Goal: Task Accomplishment & Management: Use online tool/utility

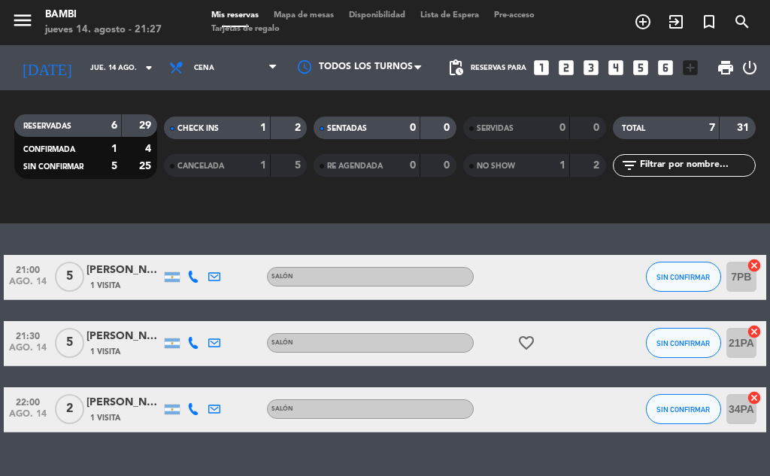
scroll to position [376, 0]
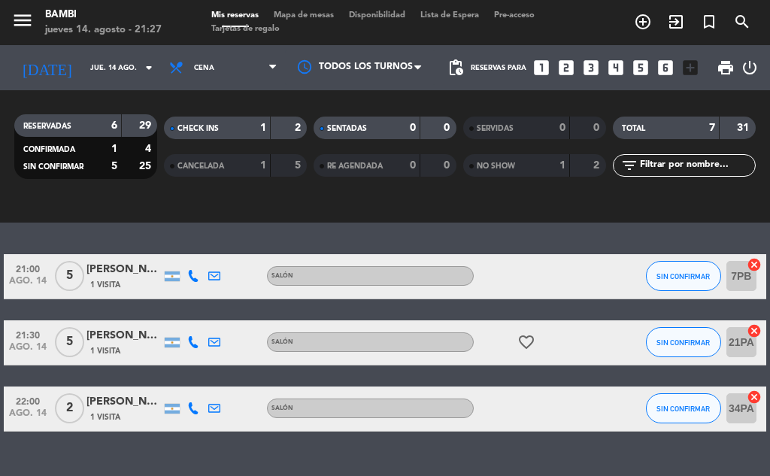
click at [215, 170] on span "CANCELADA" at bounding box center [201, 167] width 47 height 8
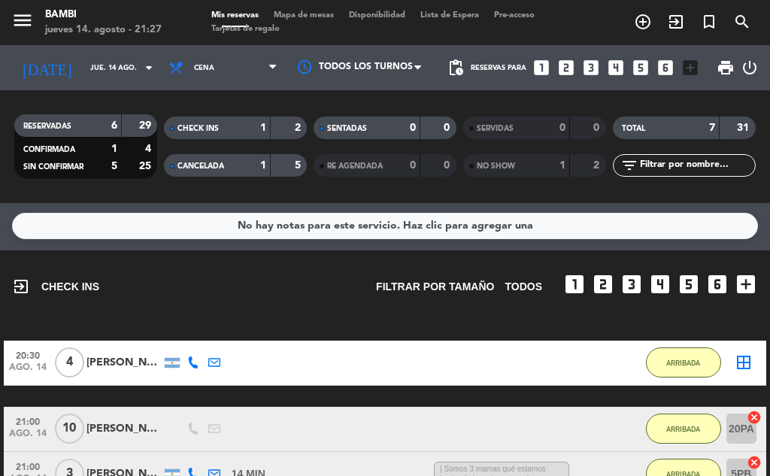
scroll to position [0, 0]
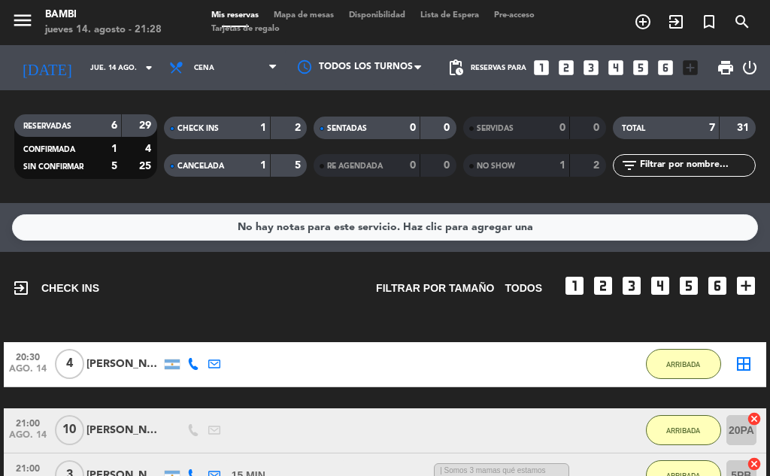
click at [381, 16] on span "Disponibilidad" at bounding box center [377, 15] width 71 height 8
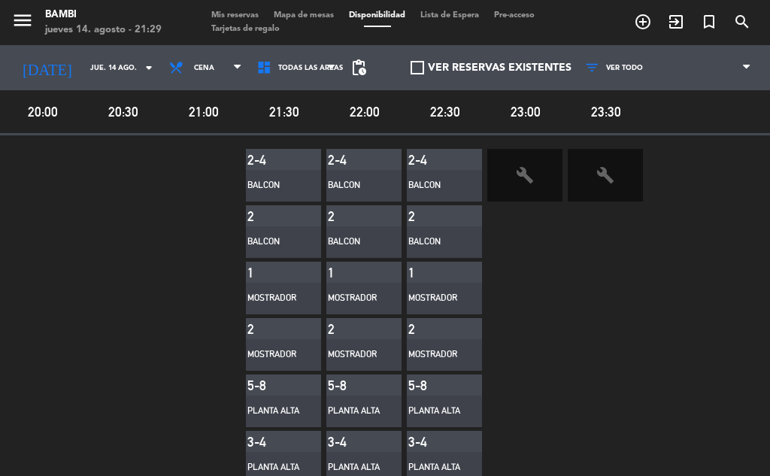
click at [316, 17] on span "Mapa de mesas" at bounding box center [303, 15] width 75 height 8
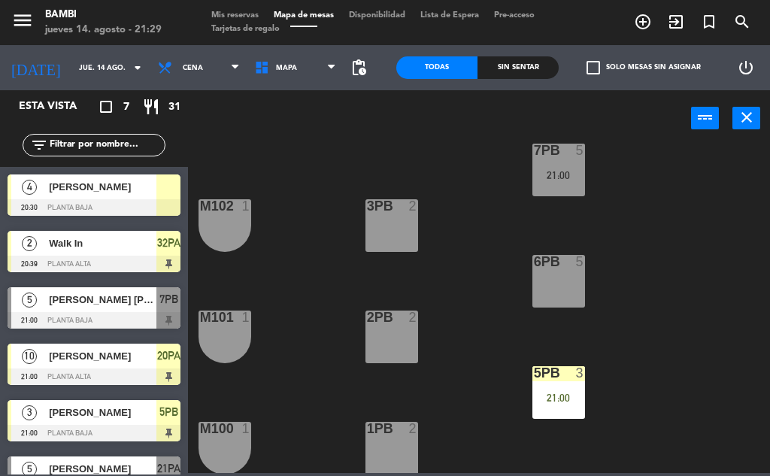
scroll to position [226, 0]
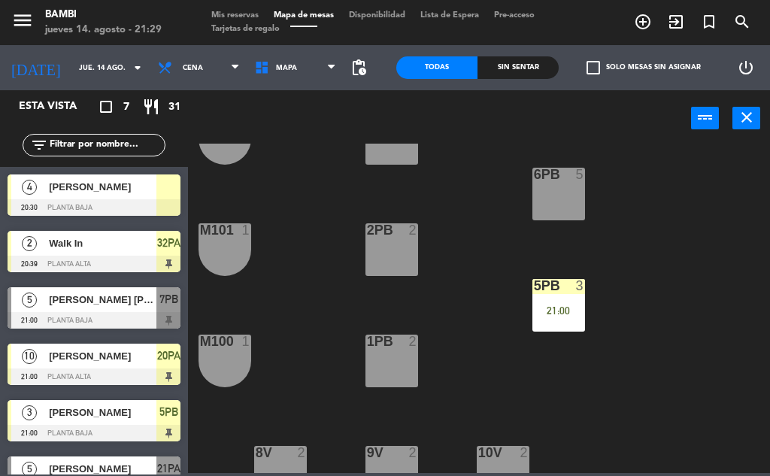
click at [403, 363] on div "1PB 2" at bounding box center [392, 361] width 53 height 53
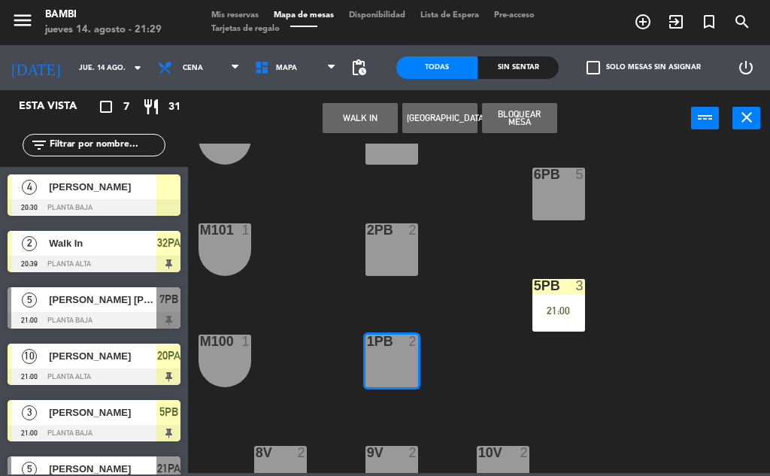
click at [335, 110] on button "WALK IN" at bounding box center [360, 118] width 75 height 30
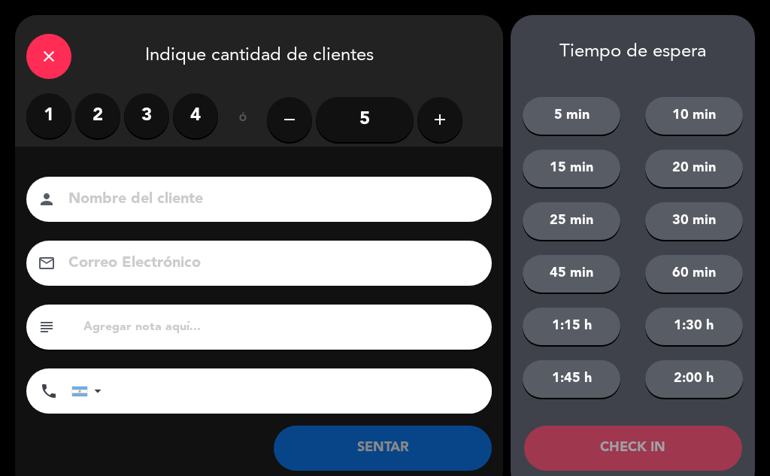
click at [108, 117] on label "2" at bounding box center [97, 115] width 45 height 45
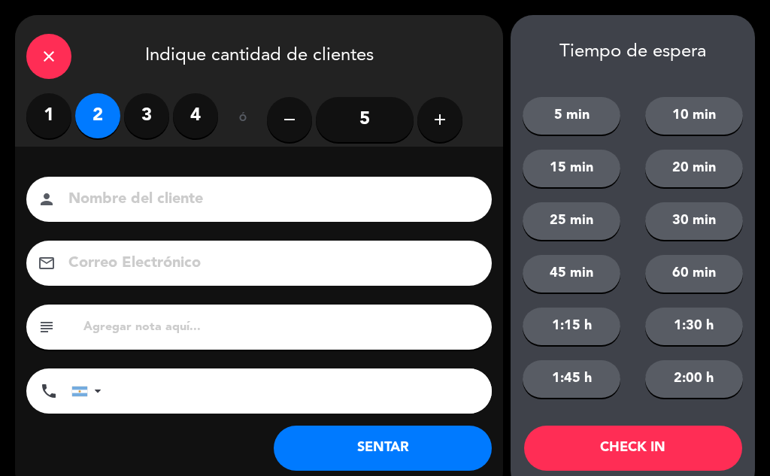
click at [630, 442] on button "CHECK IN" at bounding box center [633, 448] width 218 height 45
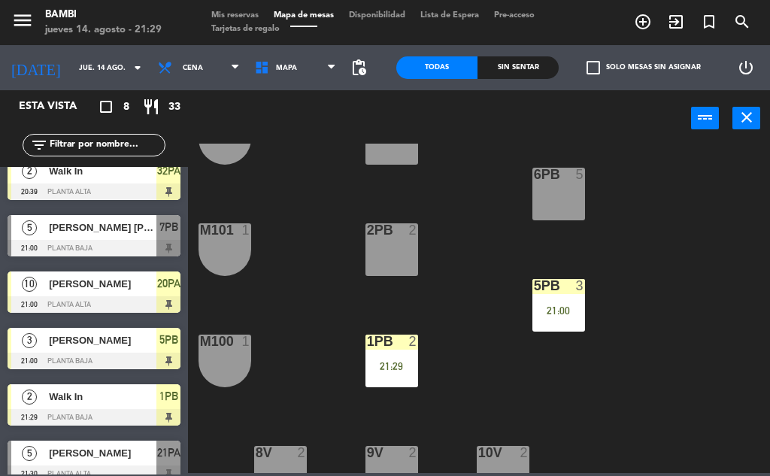
scroll to position [144, 0]
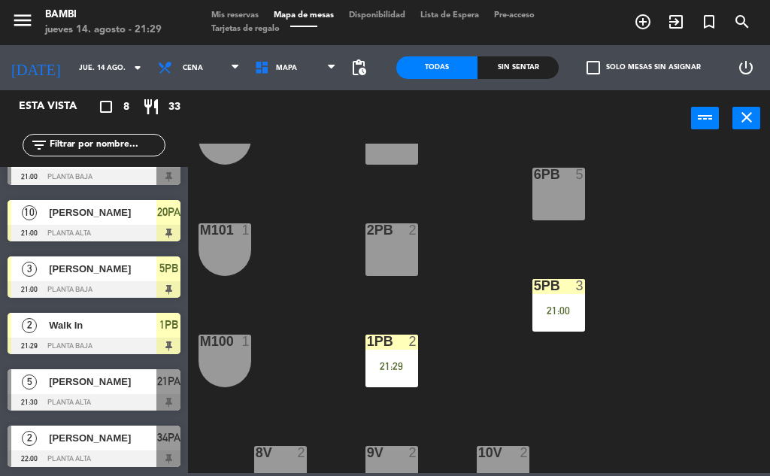
click at [138, 445] on span "[PERSON_NAME]" at bounding box center [103, 438] width 108 height 16
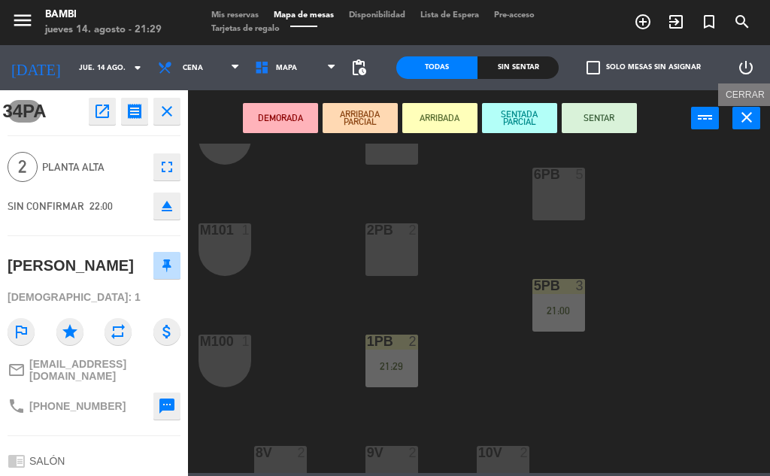
click at [745, 121] on icon "close" at bounding box center [747, 117] width 18 height 18
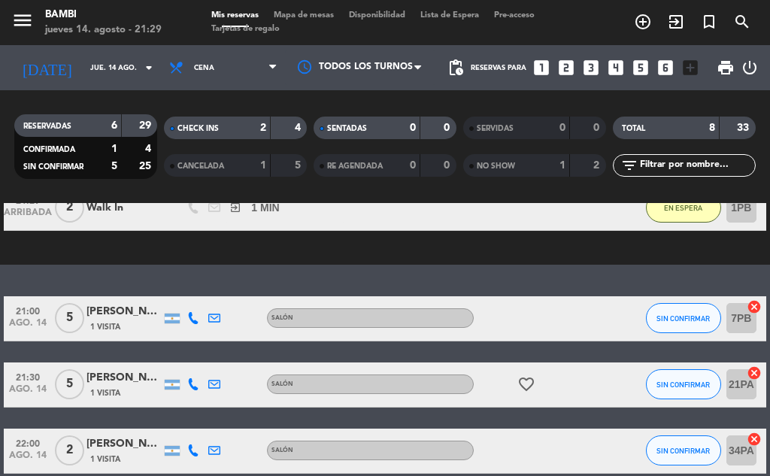
scroll to position [451, 0]
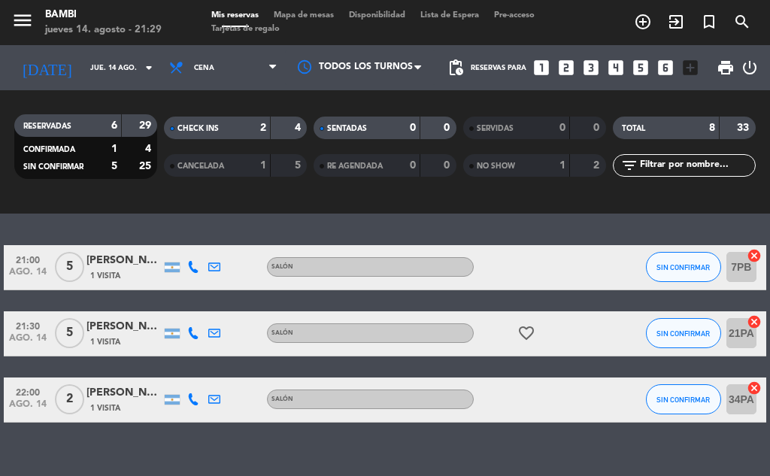
click at [758, 388] on icon "cancel" at bounding box center [754, 388] width 15 height 15
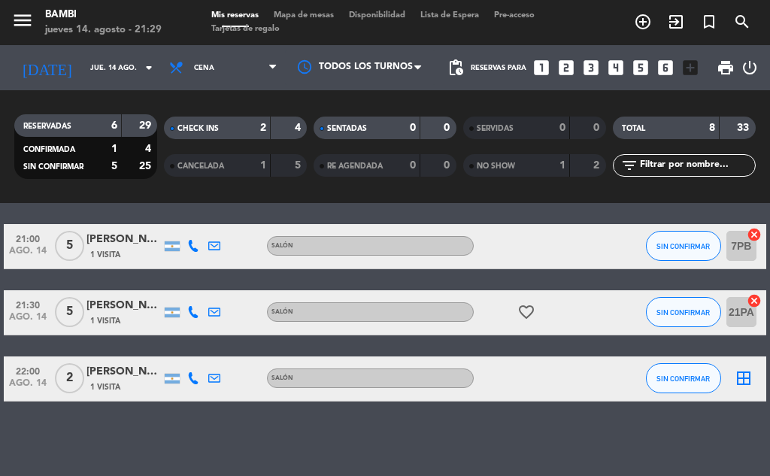
scroll to position [473, 0]
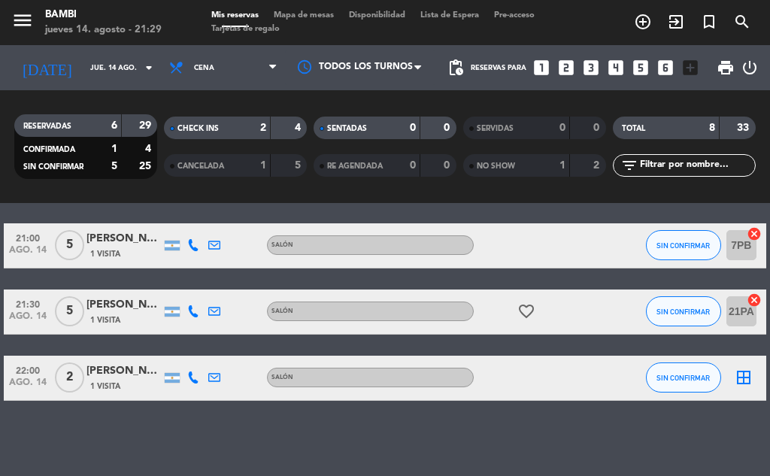
click at [740, 378] on icon "border_all" at bounding box center [744, 378] width 18 height 18
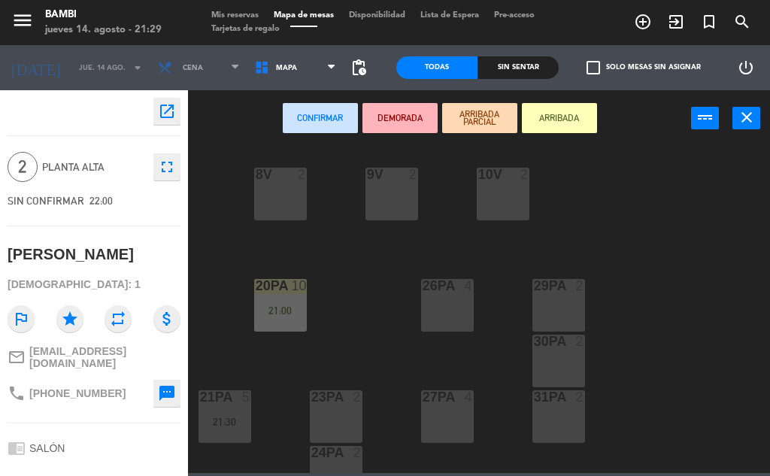
scroll to position [527, 0]
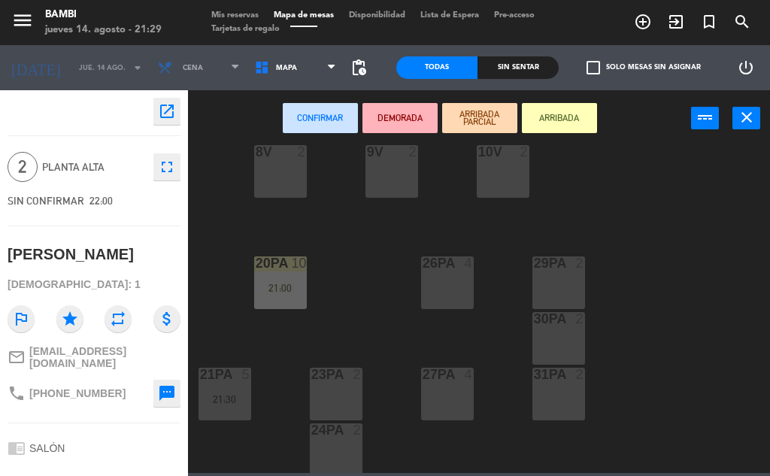
click at [556, 274] on div "29PA 2" at bounding box center [559, 283] width 53 height 53
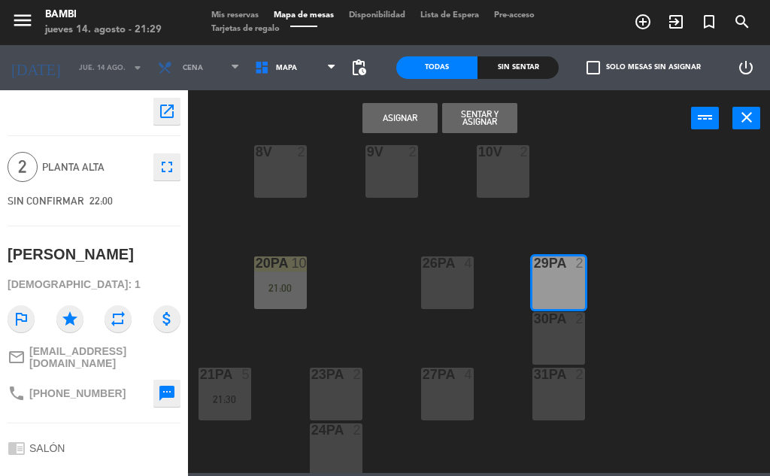
click at [400, 112] on button "Asignar" at bounding box center [400, 118] width 75 height 30
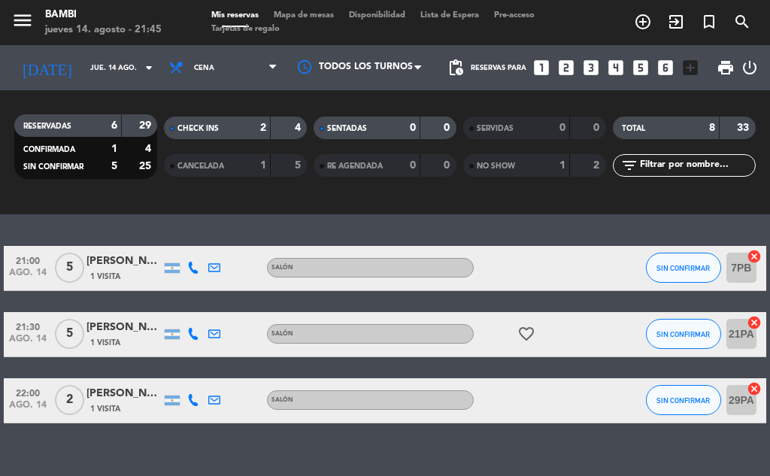
scroll to position [473, 0]
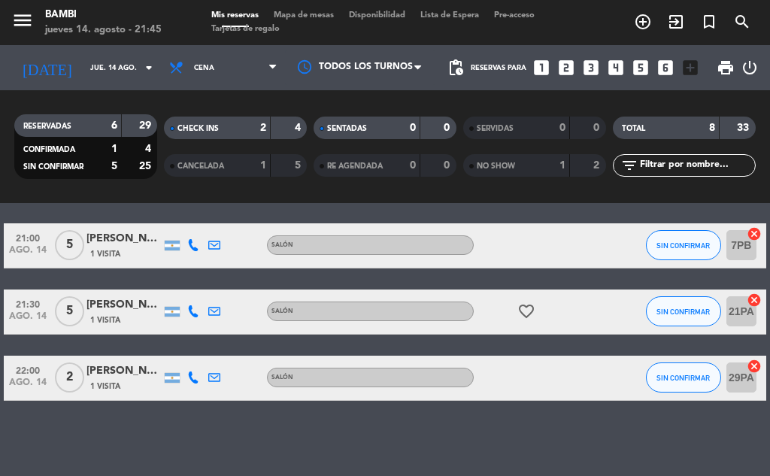
click at [321, 17] on span "Mapa de mesas" at bounding box center [303, 15] width 75 height 8
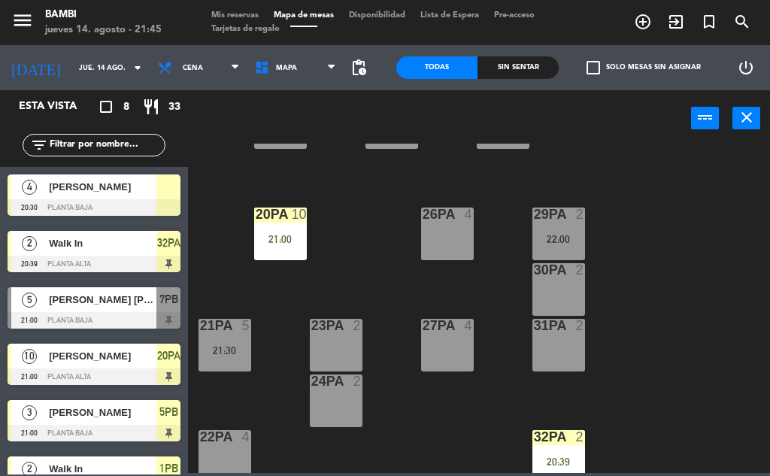
scroll to position [602, 0]
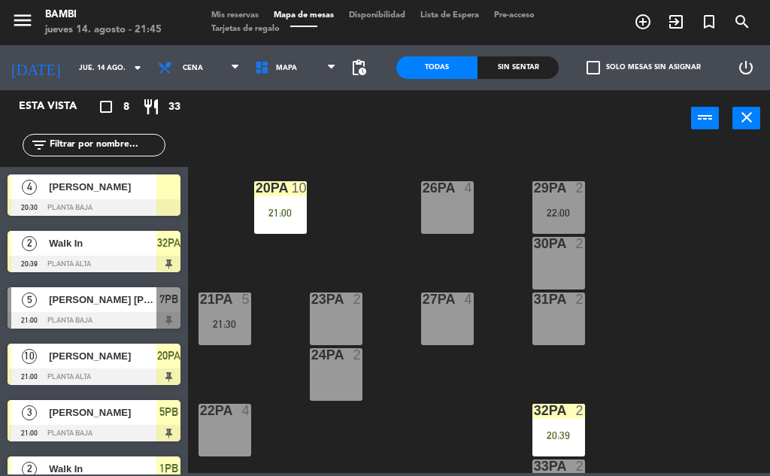
click at [577, 304] on div "2" at bounding box center [580, 300] width 9 height 14
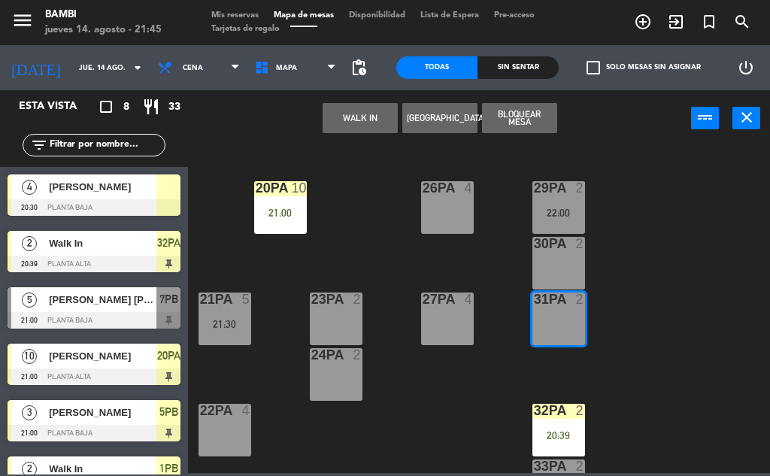
click at [377, 122] on button "WALK IN" at bounding box center [360, 118] width 75 height 30
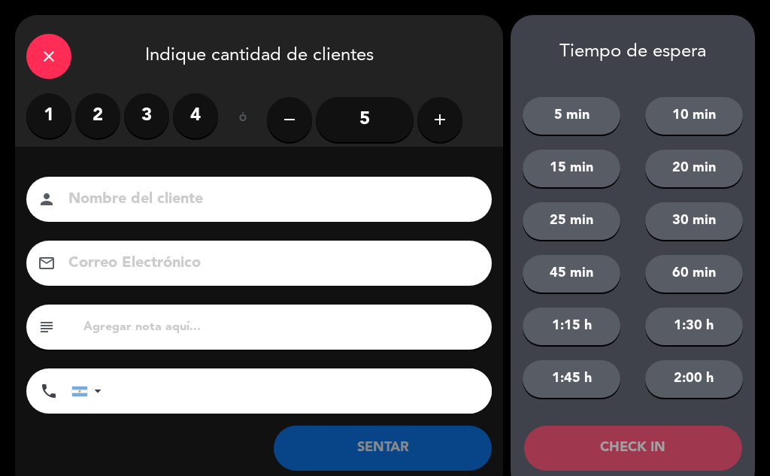
click at [87, 117] on label "2" at bounding box center [97, 115] width 45 height 45
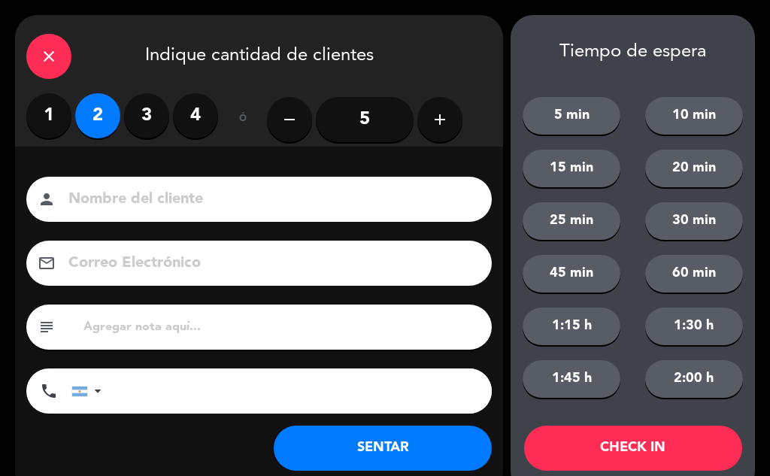
click at [680, 445] on button "CHECK IN" at bounding box center [633, 448] width 218 height 45
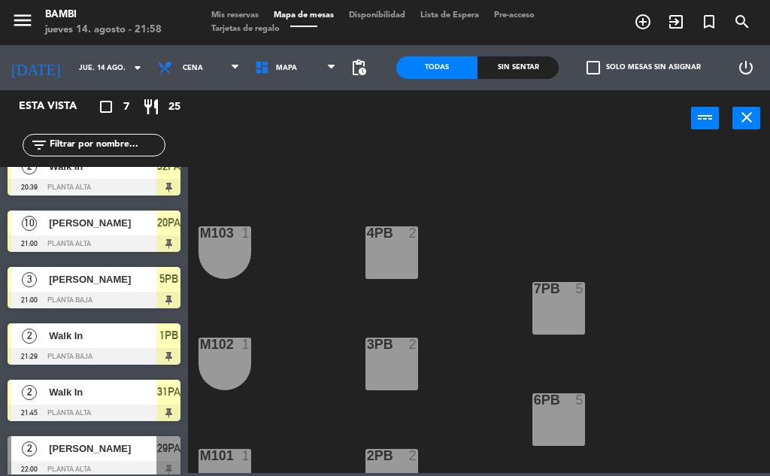
scroll to position [87, 0]
